Goal: Information Seeking & Learning: Learn about a topic

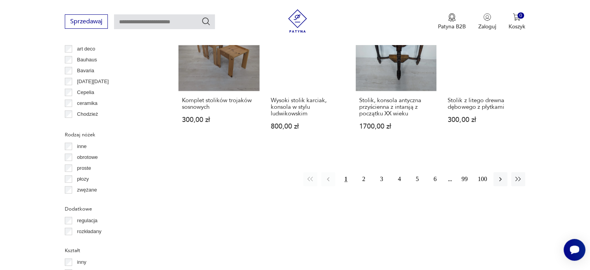
scroll to position [848, 0]
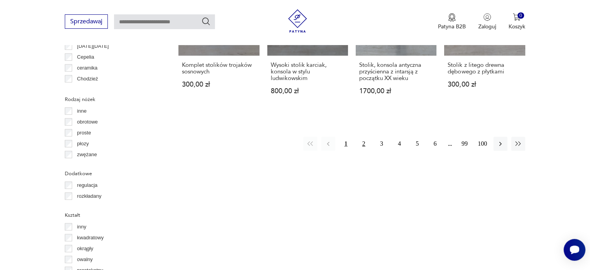
click at [365, 136] on button "2" at bounding box center [364, 143] width 14 height 14
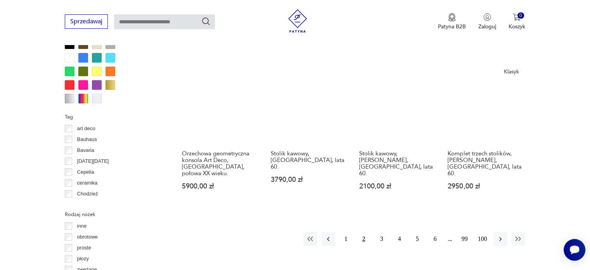
scroll to position [734, 0]
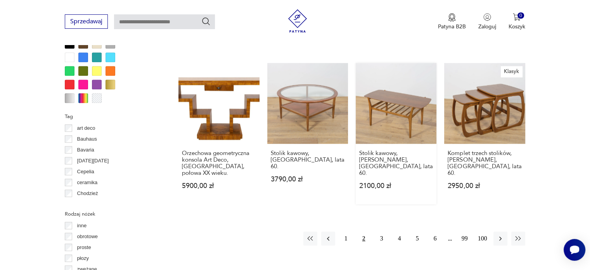
click at [390, 100] on link "Stolik kawowy, [PERSON_NAME], [GEOGRAPHIC_DATA], lata 60. 2100,00 zł" at bounding box center [396, 133] width 81 height 141
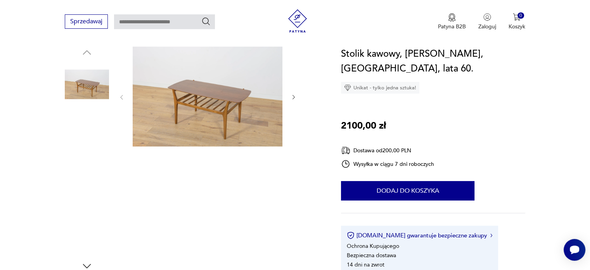
scroll to position [84, 0]
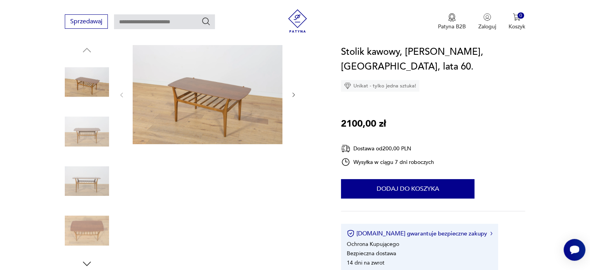
click at [85, 136] on img at bounding box center [87, 131] width 44 height 44
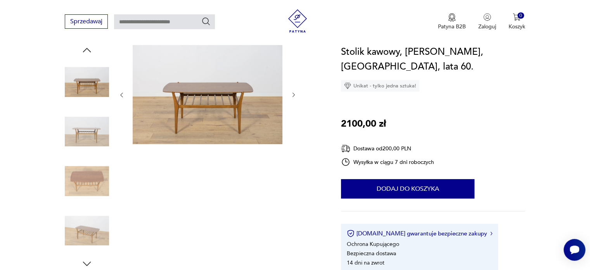
click at [85, 136] on img at bounding box center [87, 131] width 44 height 44
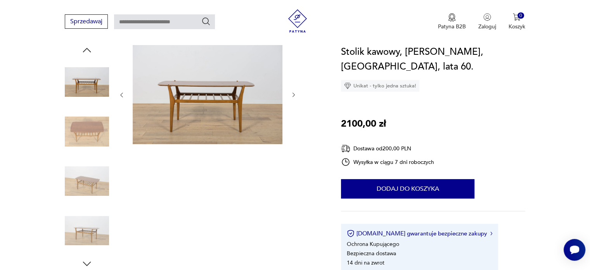
click at [85, 136] on img at bounding box center [87, 131] width 44 height 44
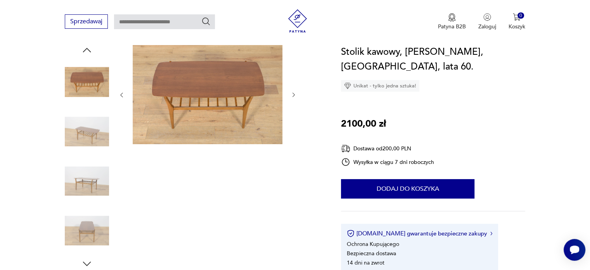
click at [85, 136] on img at bounding box center [87, 131] width 44 height 44
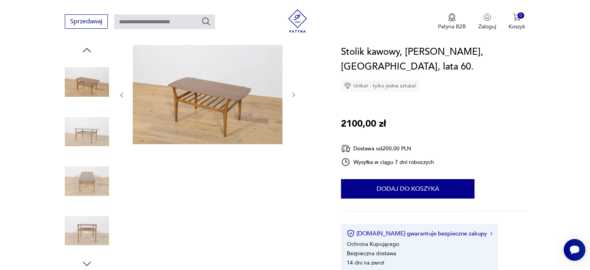
click at [85, 136] on img at bounding box center [87, 131] width 44 height 44
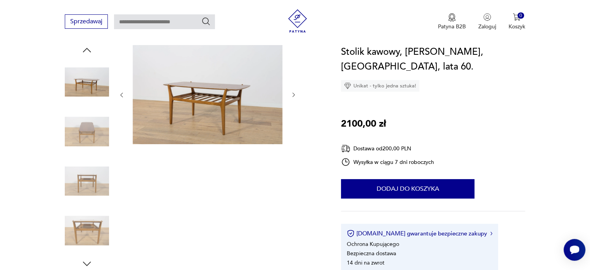
click at [85, 136] on img at bounding box center [87, 131] width 44 height 44
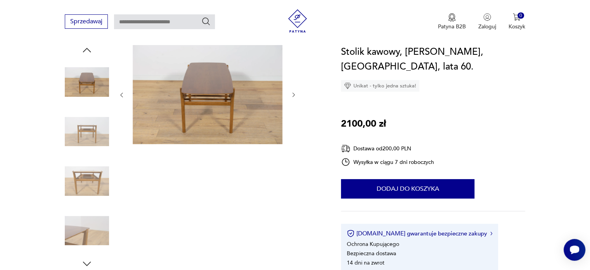
click at [85, 136] on img at bounding box center [87, 131] width 44 height 44
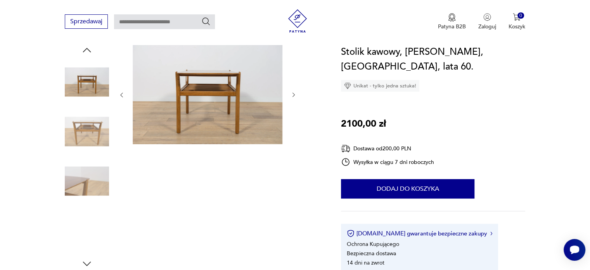
click at [85, 136] on img at bounding box center [87, 131] width 44 height 44
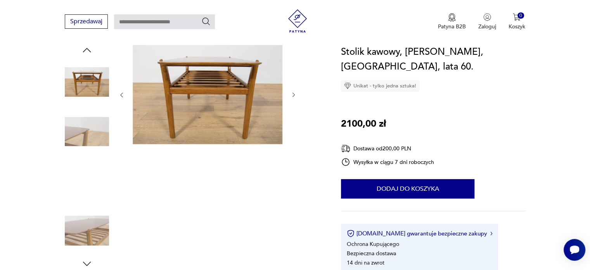
click at [85, 136] on img at bounding box center [87, 131] width 44 height 44
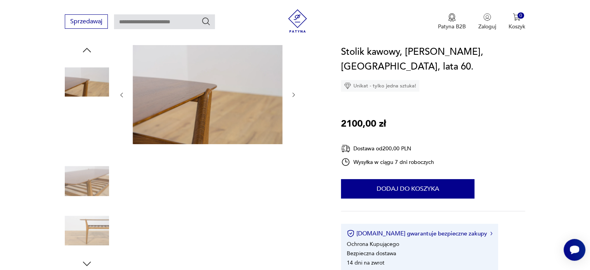
click at [85, 136] on img at bounding box center [87, 131] width 44 height 44
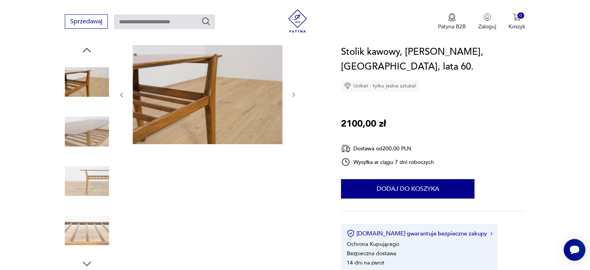
click at [85, 136] on img at bounding box center [87, 131] width 44 height 44
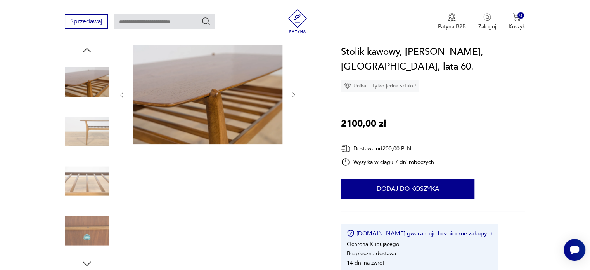
click at [85, 136] on img at bounding box center [87, 131] width 44 height 44
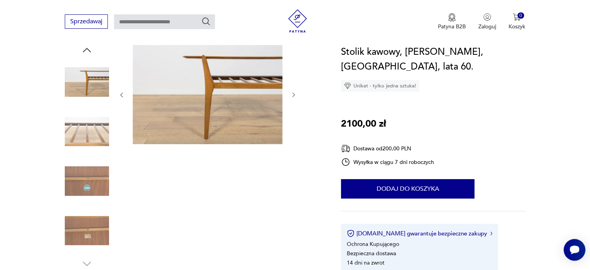
click at [85, 136] on img at bounding box center [87, 131] width 44 height 44
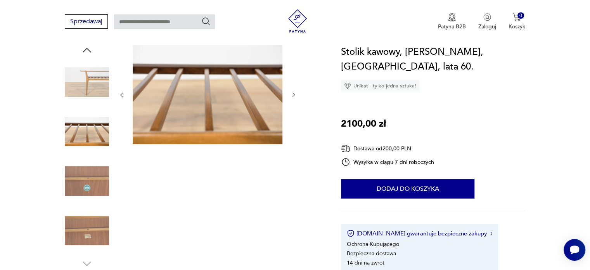
click at [85, 136] on img at bounding box center [87, 131] width 44 height 44
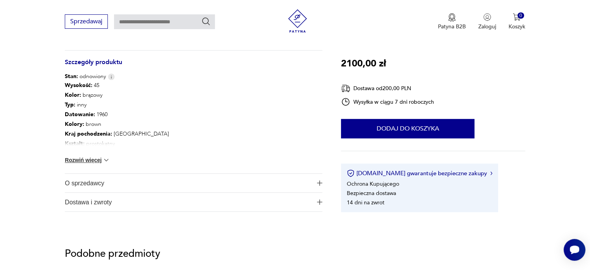
scroll to position [408, 0]
click at [96, 157] on button "Rozwiń więcej" at bounding box center [87, 160] width 45 height 8
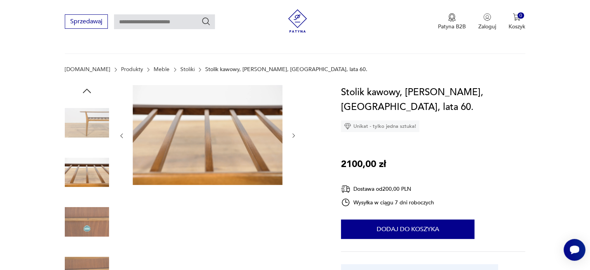
scroll to position [0, 0]
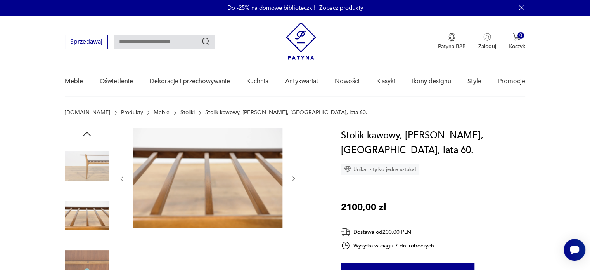
click at [89, 169] on img at bounding box center [87, 165] width 44 height 44
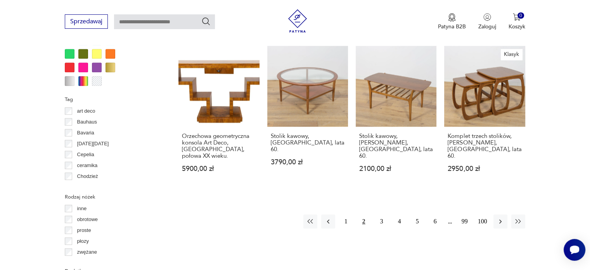
scroll to position [762, 0]
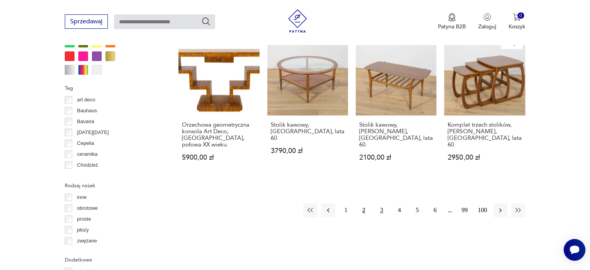
click at [380, 203] on button "3" at bounding box center [382, 210] width 14 height 14
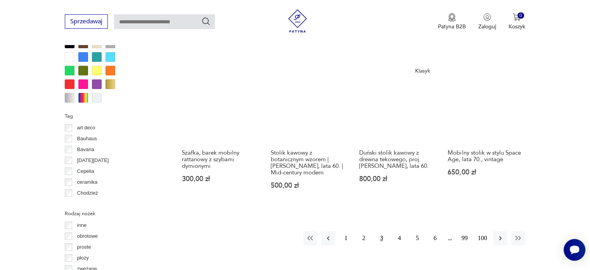
scroll to position [740, 0]
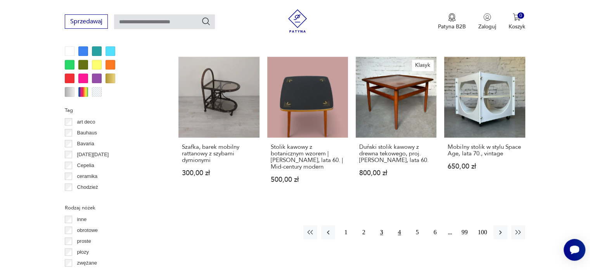
click at [395, 225] on button "4" at bounding box center [399, 232] width 14 height 14
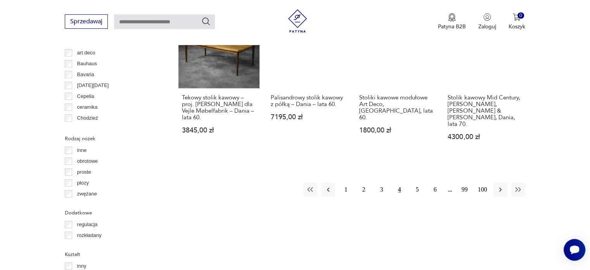
scroll to position [810, 0]
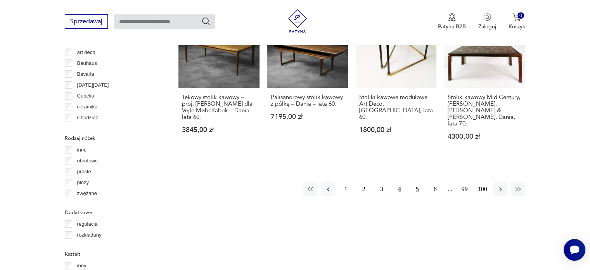
click at [416, 182] on button "5" at bounding box center [417, 189] width 14 height 14
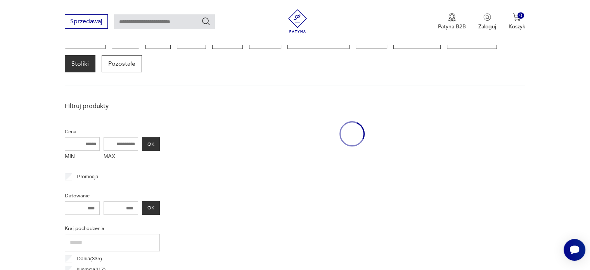
scroll to position [206, 0]
